Goal: Task Accomplishment & Management: Complete application form

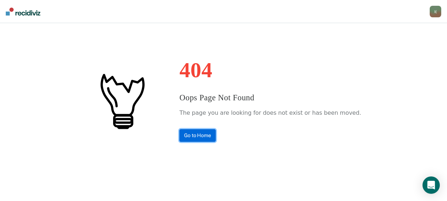
click at [216, 138] on link "Go to Home" at bounding box center [198, 135] width 36 height 13
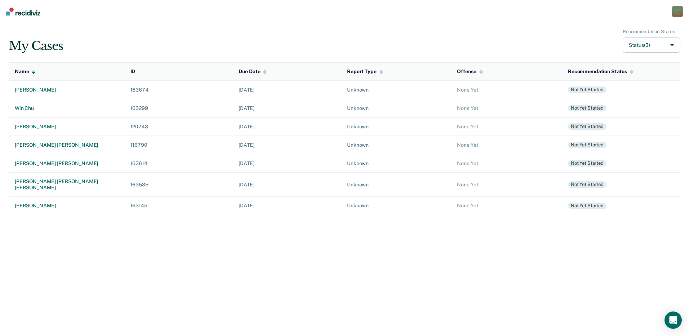
click at [51, 200] on div "[PERSON_NAME]" at bounding box center [67, 206] width 104 height 6
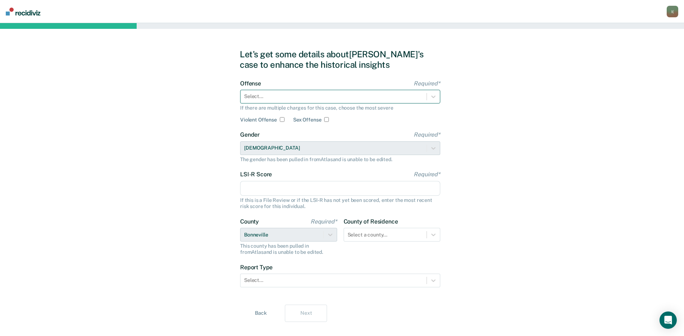
click at [367, 100] on div at bounding box center [333, 97] width 179 height 8
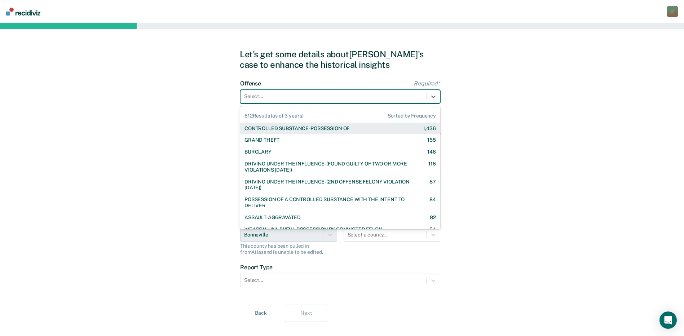
click at [356, 130] on div "CONTROLLED SUBSTANCE-POSSESSION OF 1,436" at bounding box center [339, 128] width 191 height 6
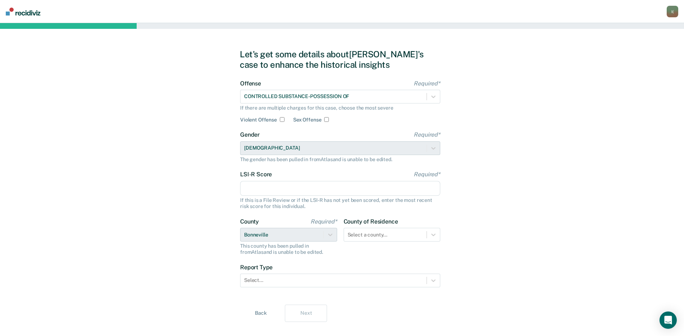
click at [282, 188] on input "LSI-R Score Required*" at bounding box center [340, 188] width 200 height 15
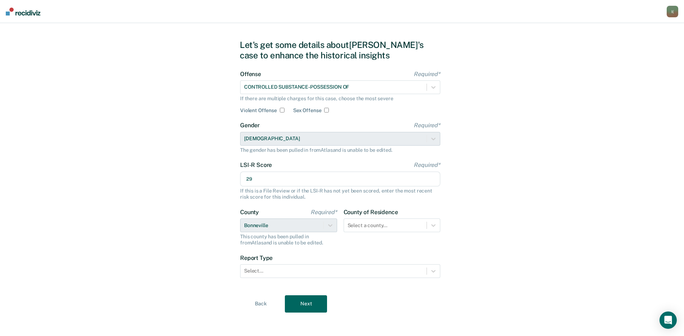
scroll to position [12, 0]
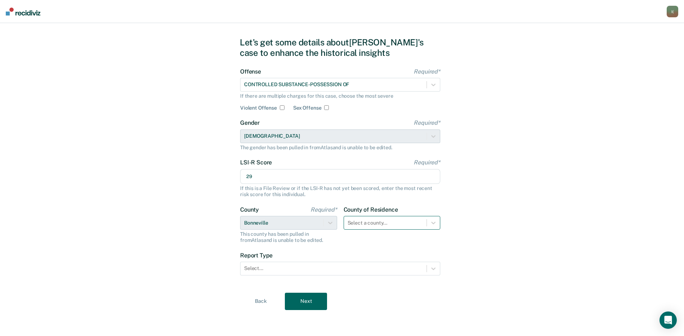
type input "29"
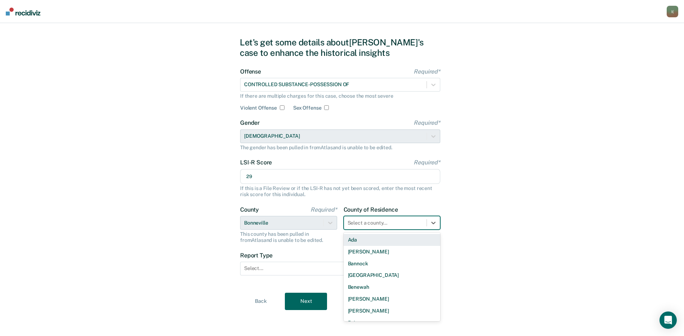
click at [364, 200] on div at bounding box center [385, 223] width 76 height 8
click at [376, 200] on div "Bonneville" at bounding box center [392, 238] width 97 height 12
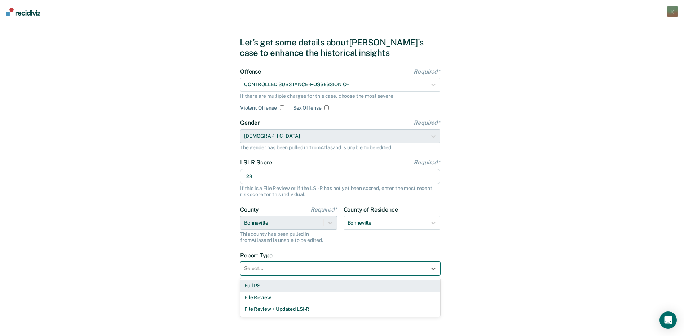
click at [295, 200] on div at bounding box center [333, 269] width 179 height 8
click at [289, 200] on div "Full PSI" at bounding box center [340, 286] width 200 height 12
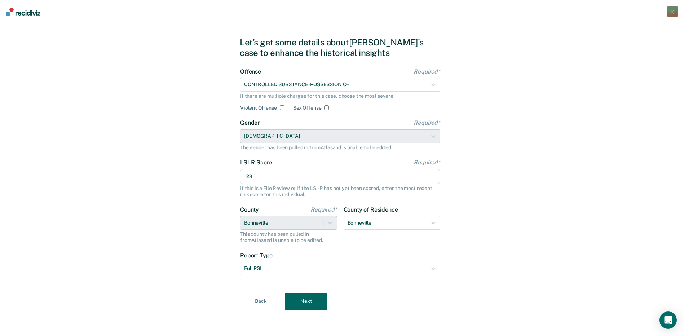
click at [303, 200] on button "Next" at bounding box center [306, 301] width 42 height 17
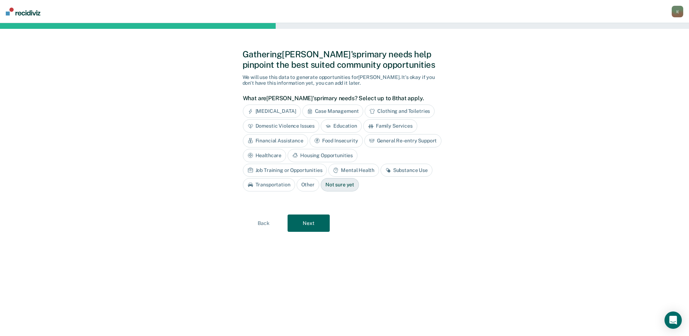
click at [288, 114] on div "[MEDICAL_DATA]" at bounding box center [272, 111] width 58 height 13
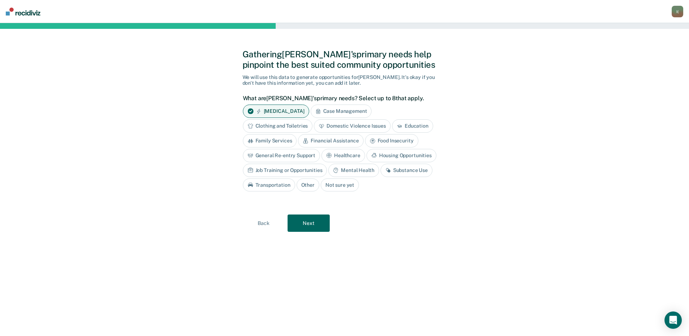
click at [329, 125] on div "Domestic Violence Issues" at bounding box center [352, 125] width 77 height 13
click at [357, 172] on div "Mental Health" at bounding box center [353, 170] width 50 height 13
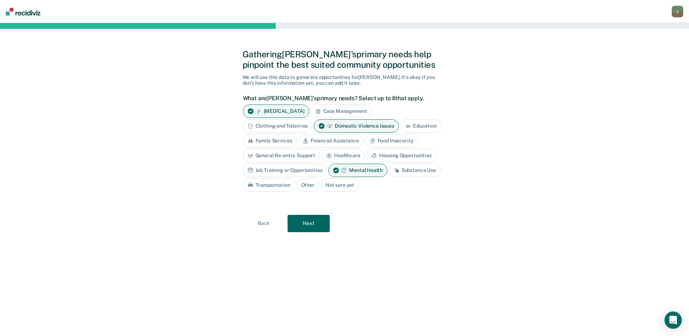
click at [405, 172] on div "Substance Use" at bounding box center [415, 170] width 52 height 13
click at [312, 200] on button "Next" at bounding box center [309, 223] width 42 height 17
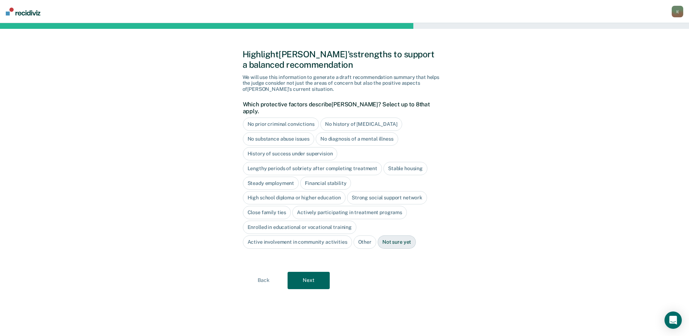
click at [283, 180] on div "Steady employment" at bounding box center [271, 183] width 56 height 13
click at [320, 178] on div "Financial stability" at bounding box center [334, 183] width 51 height 13
click at [319, 200] on button "Next" at bounding box center [309, 280] width 42 height 17
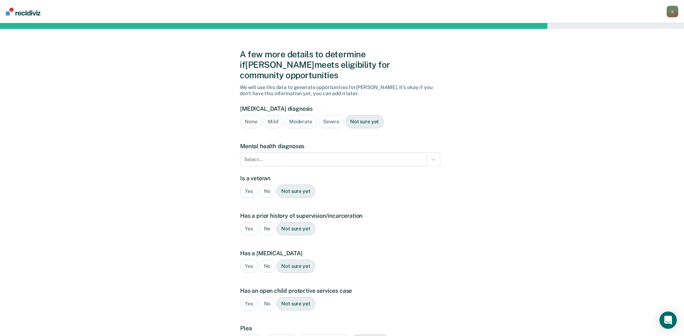
click at [307, 115] on div "Moderate" at bounding box center [300, 121] width 32 height 13
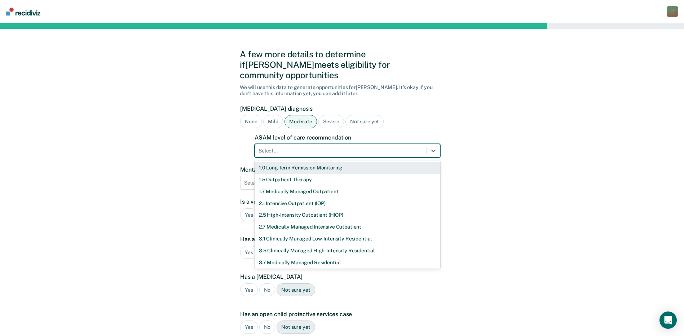
click at [306, 147] on div at bounding box center [340, 151] width 164 height 8
click at [315, 198] on div "2.1 Intensive Outpatient (IOP)" at bounding box center [347, 204] width 186 height 12
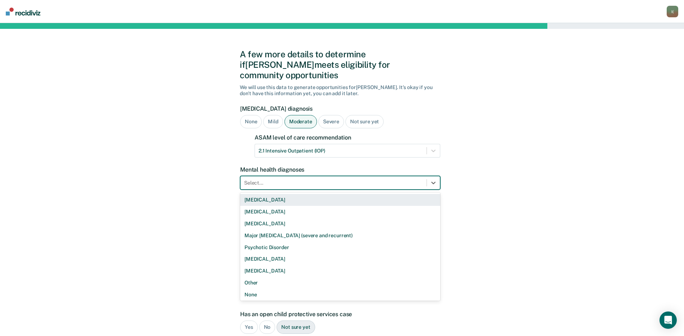
click at [302, 179] on div at bounding box center [333, 183] width 179 height 8
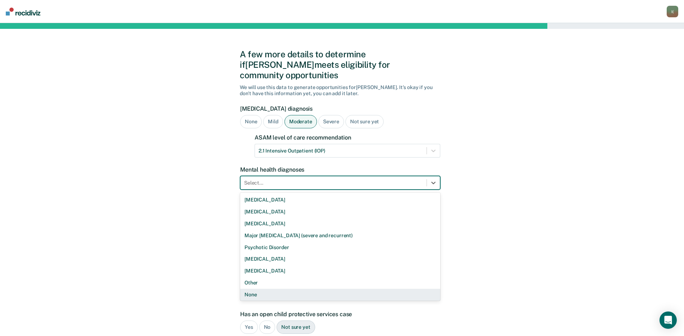
click at [263, 200] on div "None" at bounding box center [340, 295] width 200 height 12
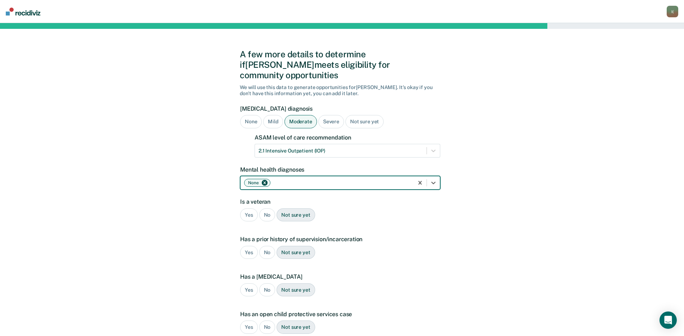
click at [266, 200] on div "No" at bounding box center [267, 214] width 16 height 13
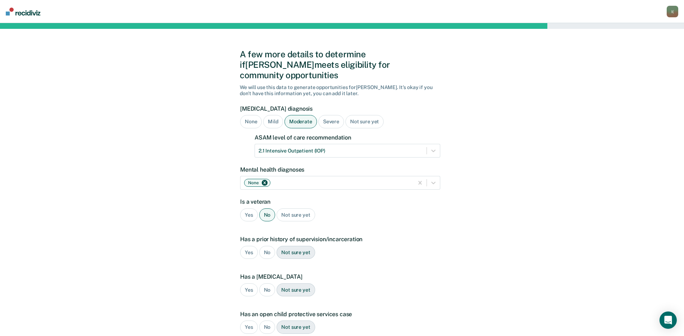
click at [262, 200] on div "No" at bounding box center [267, 252] width 16 height 13
click at [245, 200] on div "Yes" at bounding box center [249, 252] width 18 height 13
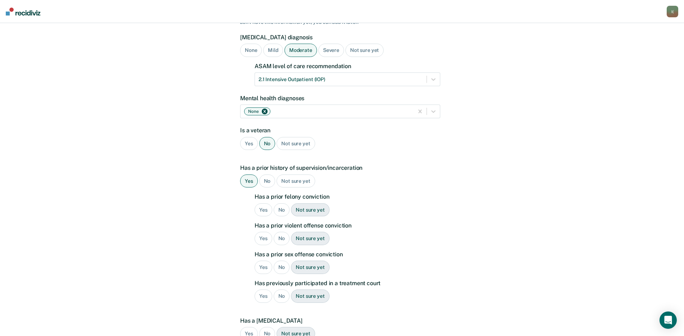
scroll to position [72, 0]
click at [281, 200] on div "No" at bounding box center [282, 209] width 16 height 13
click at [263, 200] on div "Yes" at bounding box center [263, 237] width 18 height 13
click at [280, 200] on div "No" at bounding box center [282, 266] width 16 height 13
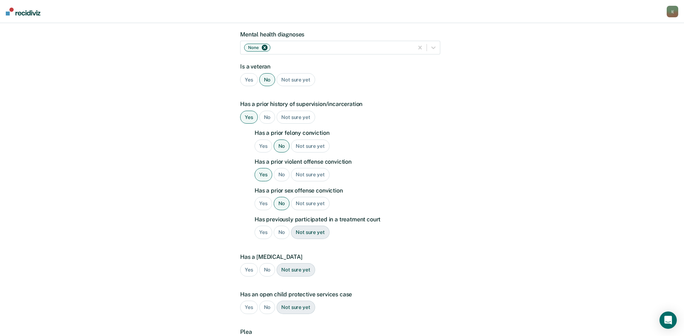
scroll to position [144, 0]
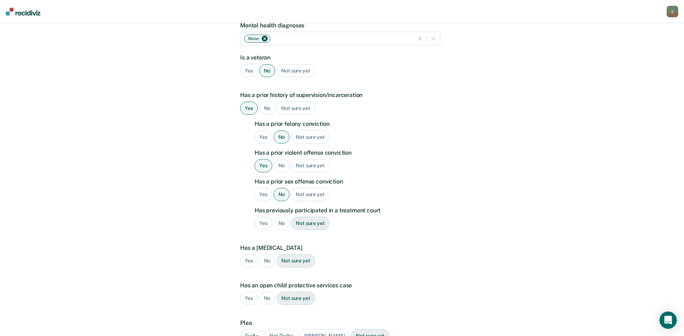
click at [283, 200] on div "No" at bounding box center [282, 223] width 16 height 13
click at [269, 200] on div "No" at bounding box center [267, 260] width 16 height 13
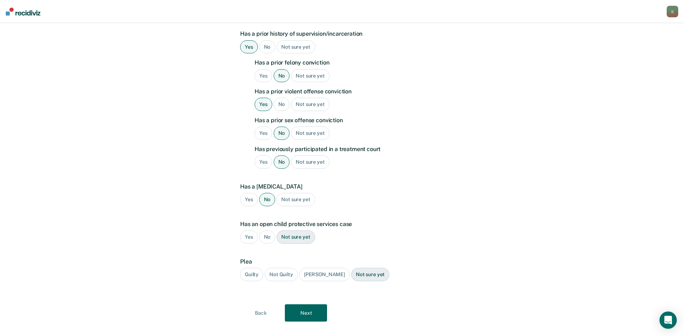
scroll to position [207, 0]
click at [269, 200] on div "No" at bounding box center [267, 235] width 16 height 13
click at [255, 200] on div "Guilty" at bounding box center [251, 273] width 23 height 13
drag, startPoint x: 255, startPoint y: 262, endPoint x: 300, endPoint y: 299, distance: 58.4
click at [300, 200] on button "Next" at bounding box center [306, 311] width 42 height 17
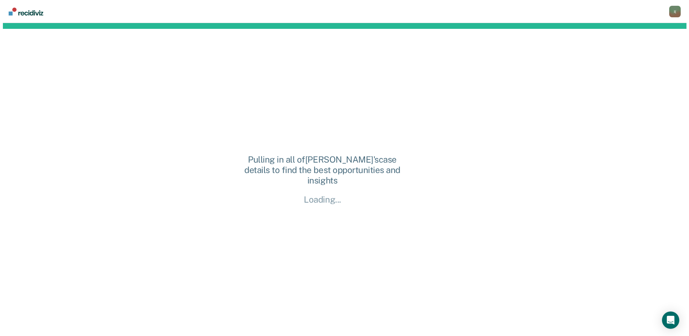
scroll to position [0, 0]
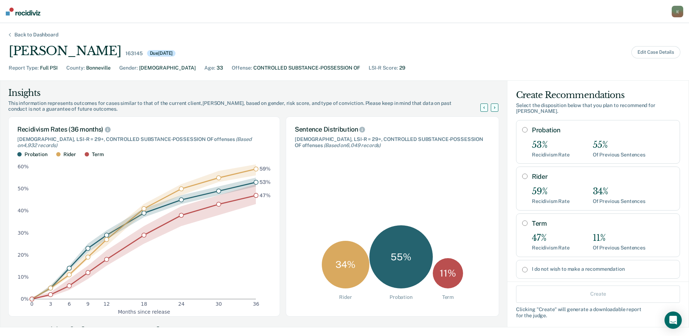
click at [452, 127] on input "Probation" at bounding box center [524, 130] width 5 height 6
radio input "true"
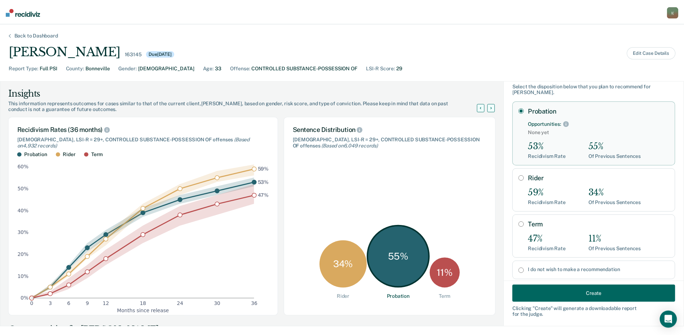
scroll to position [30, 0]
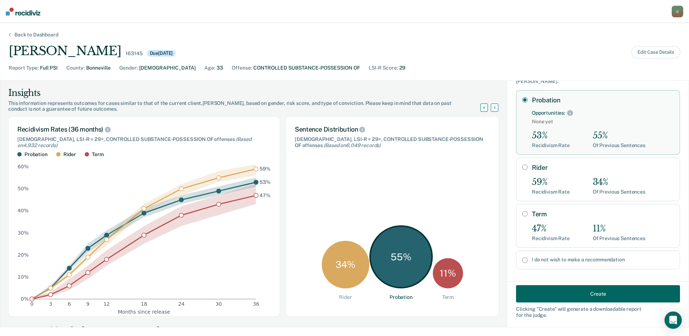
click at [452, 200] on button "Create" at bounding box center [598, 293] width 164 height 17
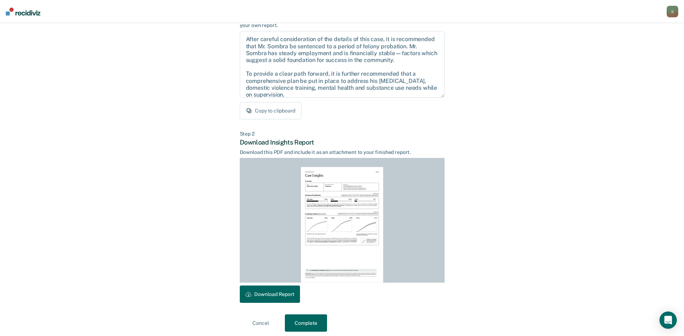
scroll to position [75, 0]
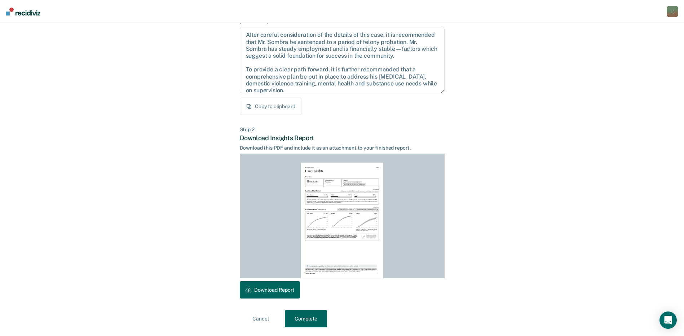
click at [287, 200] on button "Download Report" at bounding box center [270, 289] width 60 height 17
click at [309, 200] on button "Complete" at bounding box center [306, 318] width 42 height 17
